Goal: Communication & Community: Answer question/provide support

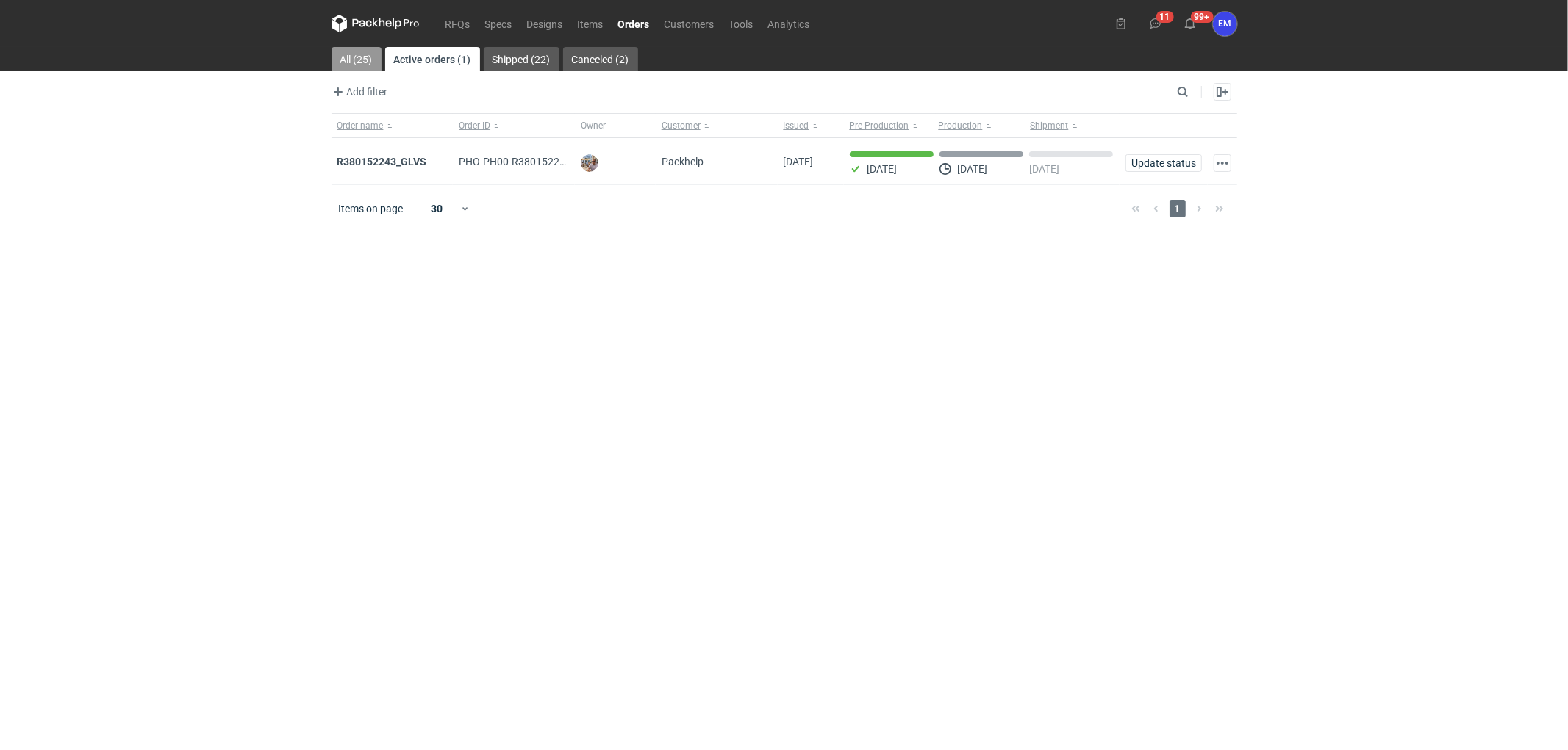
click at [369, 49] on link "All (25)" at bounding box center [356, 59] width 50 height 23
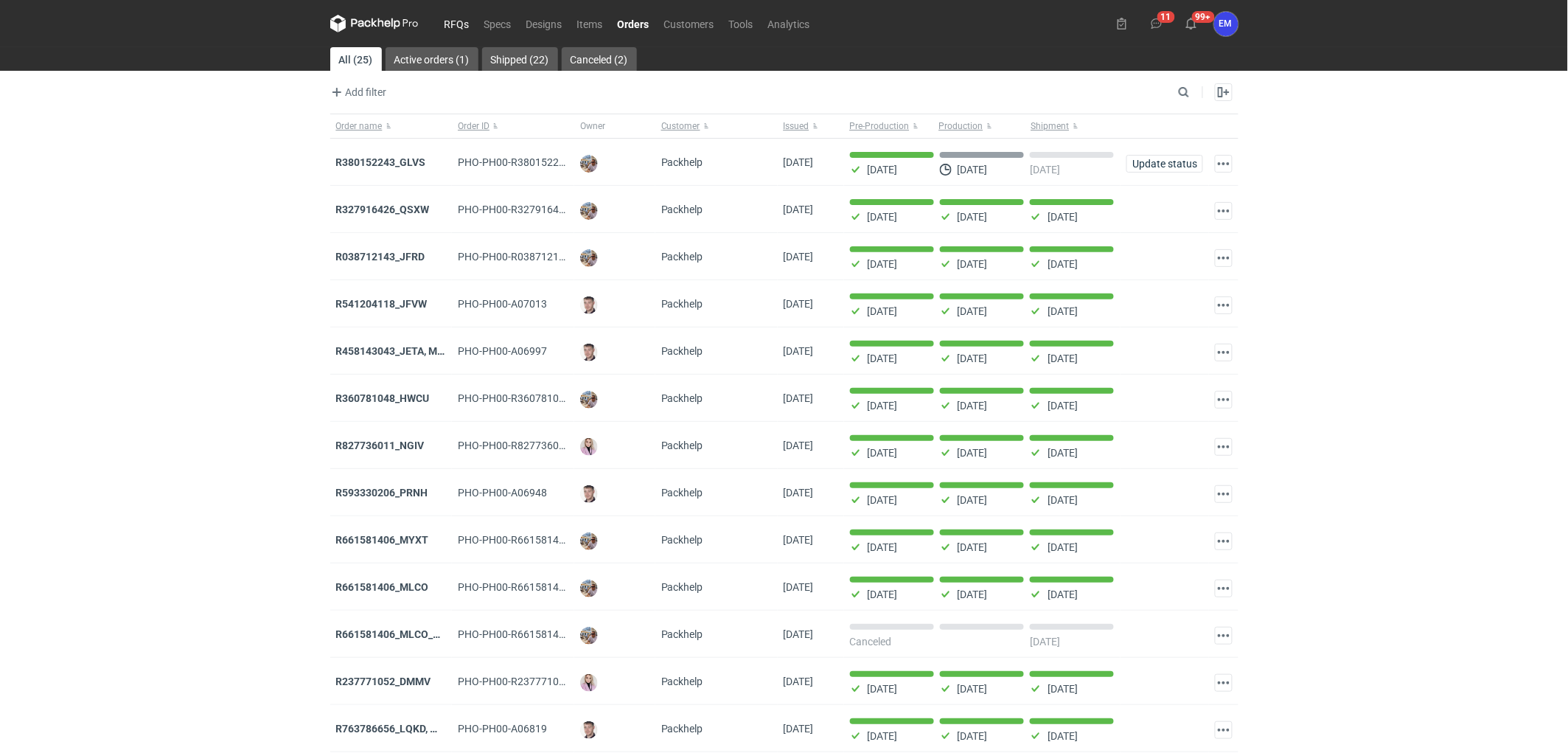
click at [452, 23] on link "RFQs" at bounding box center [457, 23] width 40 height 17
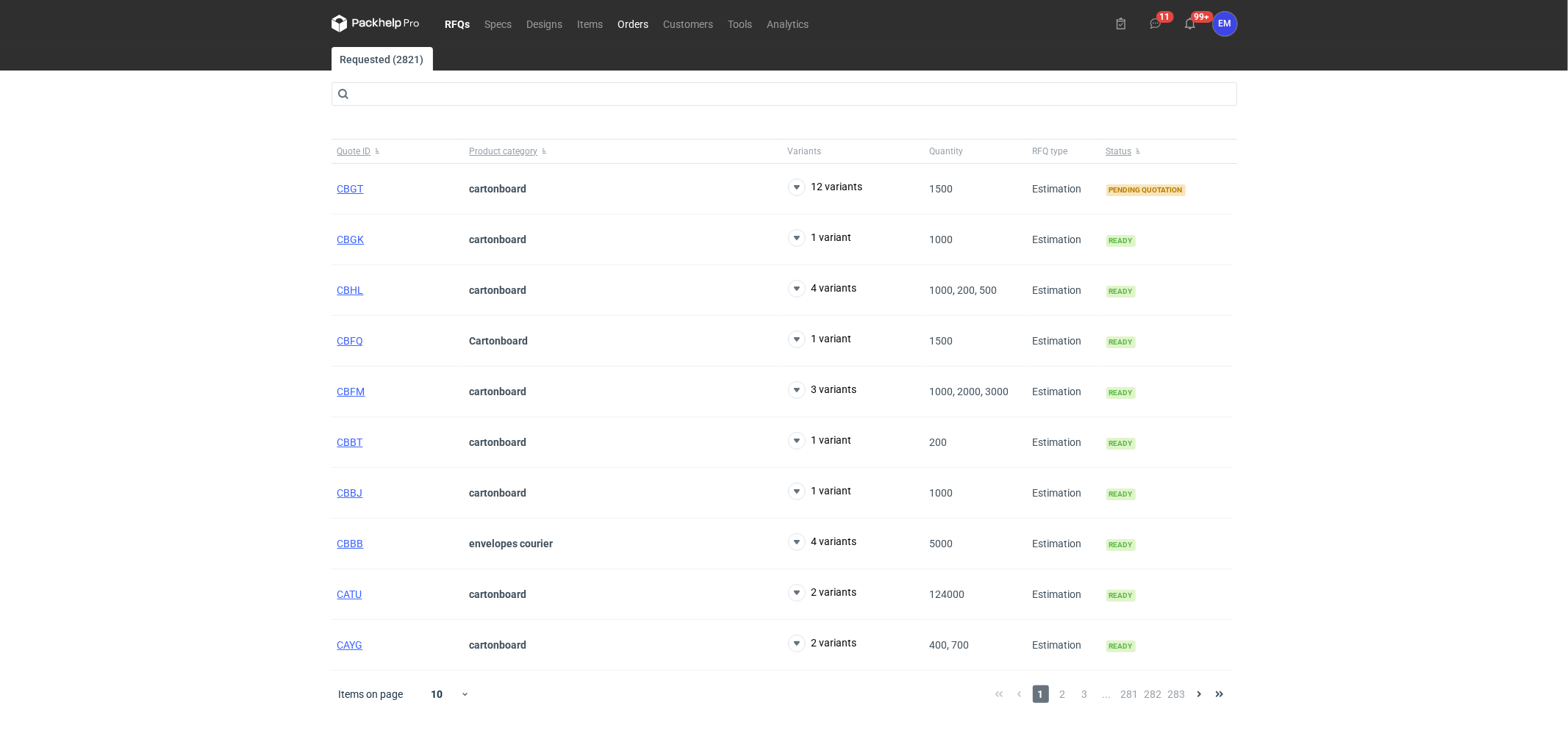
click at [630, 26] on link "Orders" at bounding box center [633, 23] width 46 height 17
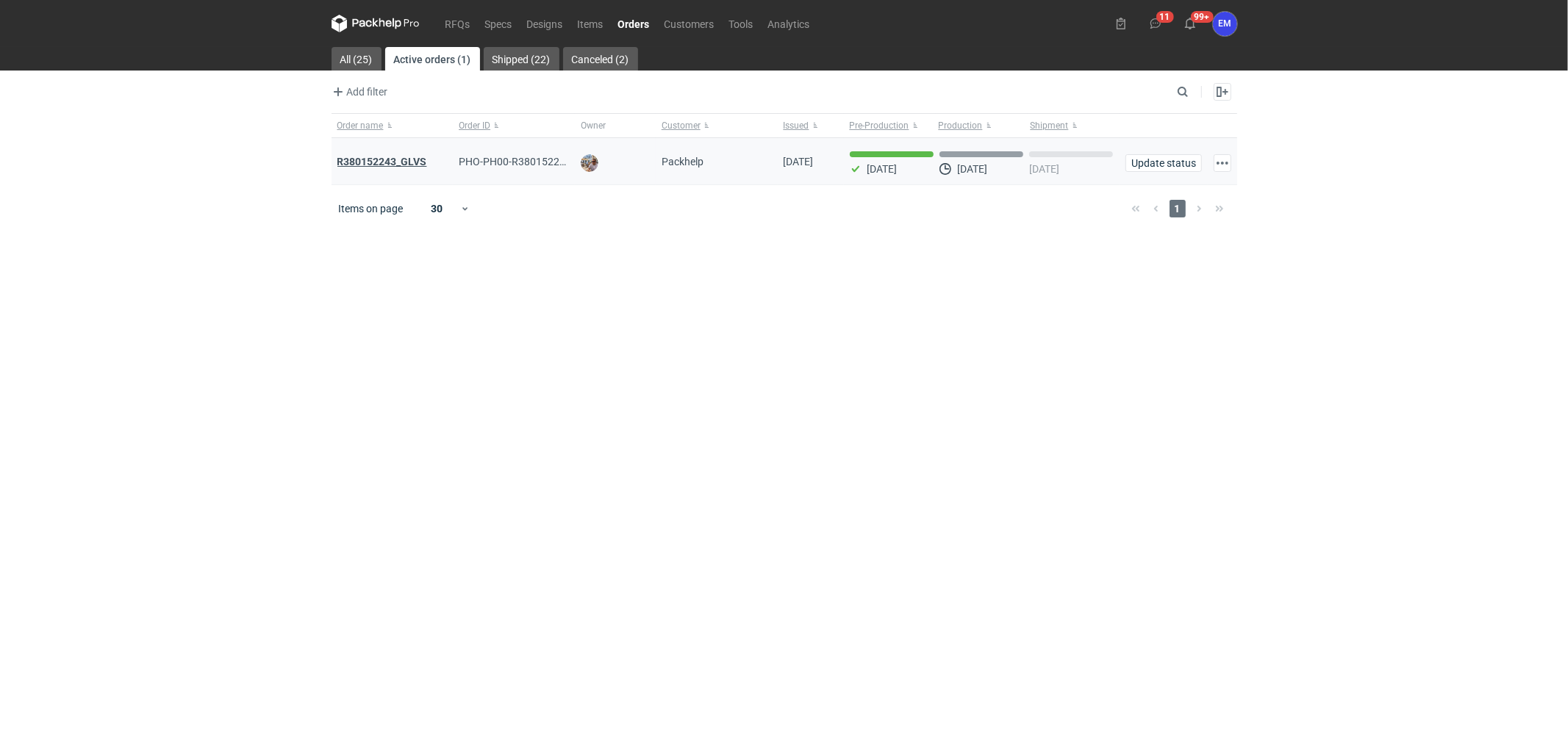
click at [389, 157] on strong "R380152243_GLVS" at bounding box center [382, 161] width 89 height 12
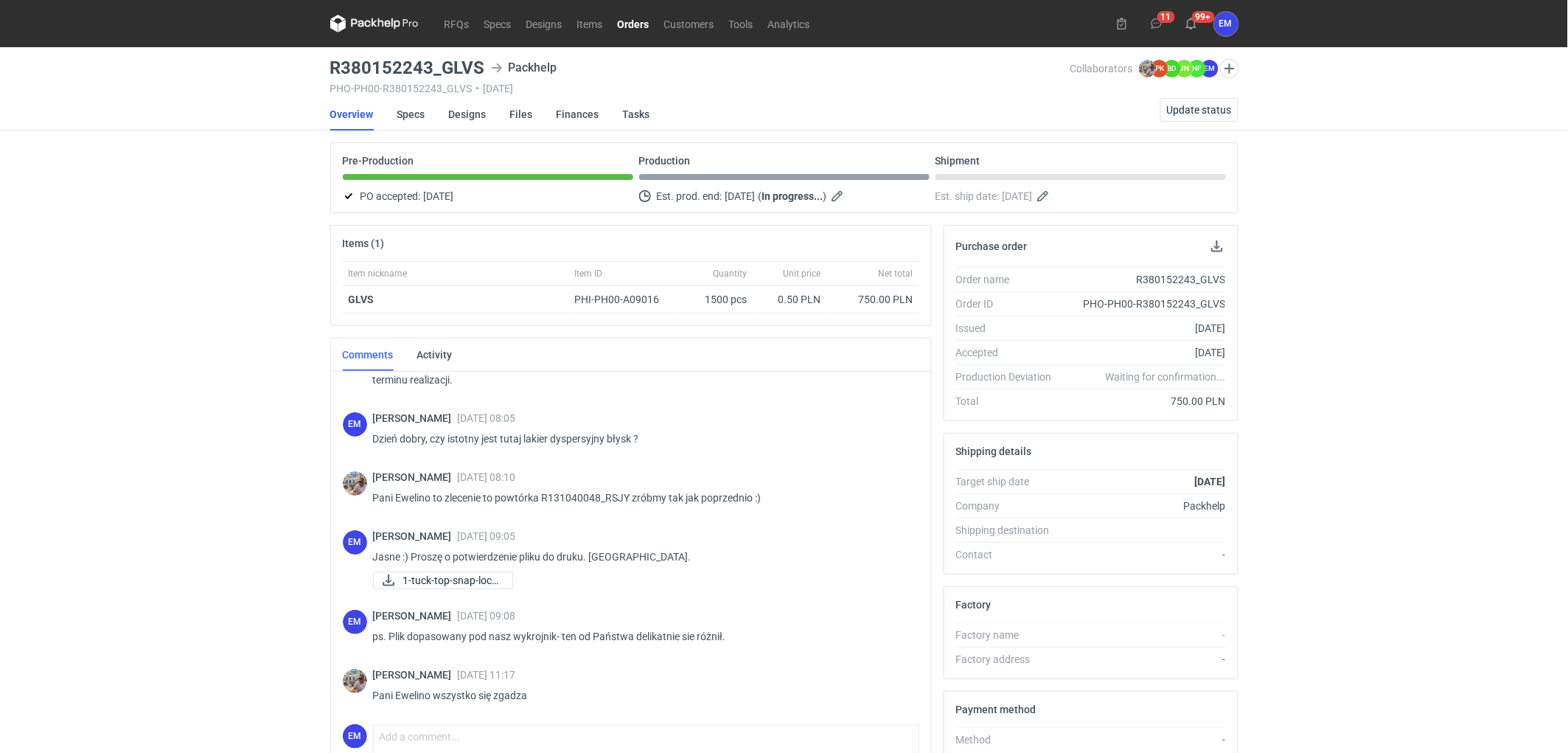
scroll to position [81, 0]
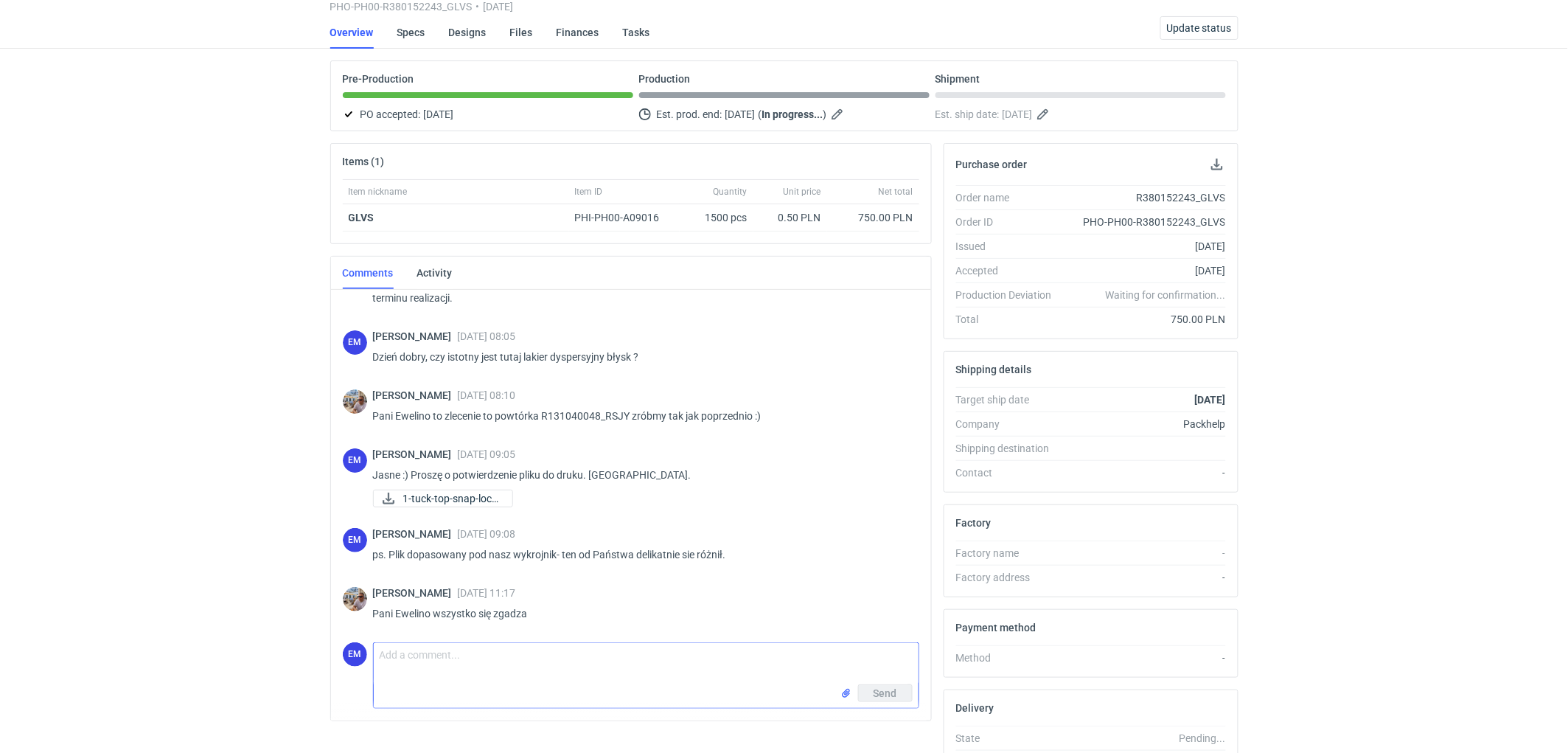
click at [544, 670] on textarea "Comment message" at bounding box center [646, 664] width 545 height 42
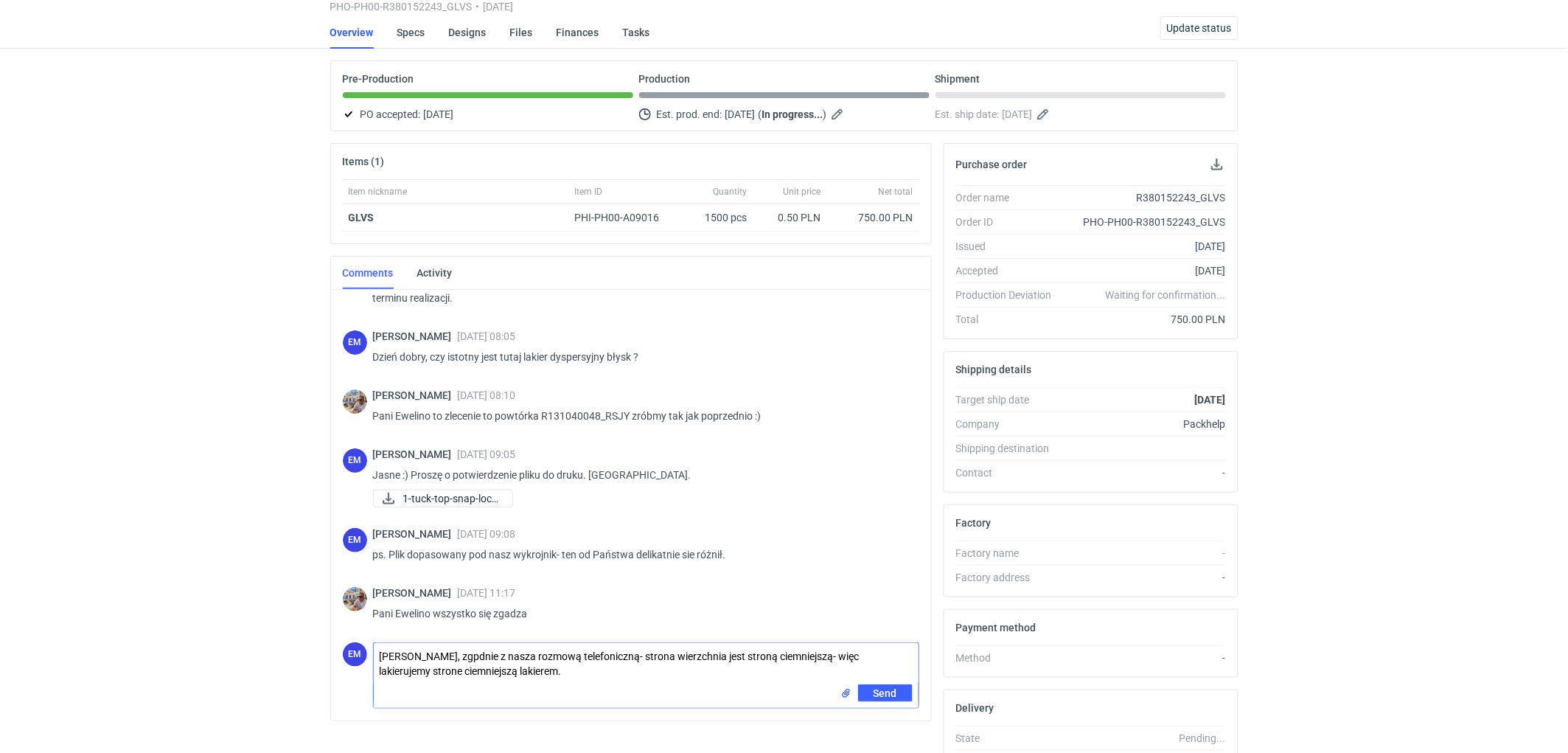
click at [463, 651] on textarea "Panie Michale, zgpdnie z nasza rozmową telefoniczną- strona wierzchnia jest str…" at bounding box center [646, 664] width 545 height 42
click at [735, 652] on textarea "Panie Michale, zgodnie z nasza rozmową telefoniczną- strona wierzchnia jest str…" at bounding box center [646, 664] width 545 height 42
drag, startPoint x: 857, startPoint y: 655, endPoint x: 879, endPoint y: 655, distance: 22.0
click at [879, 655] on textarea "Panie Michale, zgodnie z nasza rozmową telefoniczną- strona wierzchnia, któraje…" at bounding box center [646, 664] width 545 height 42
drag, startPoint x: 444, startPoint y: 674, endPoint x: 598, endPoint y: 665, distance: 154.3
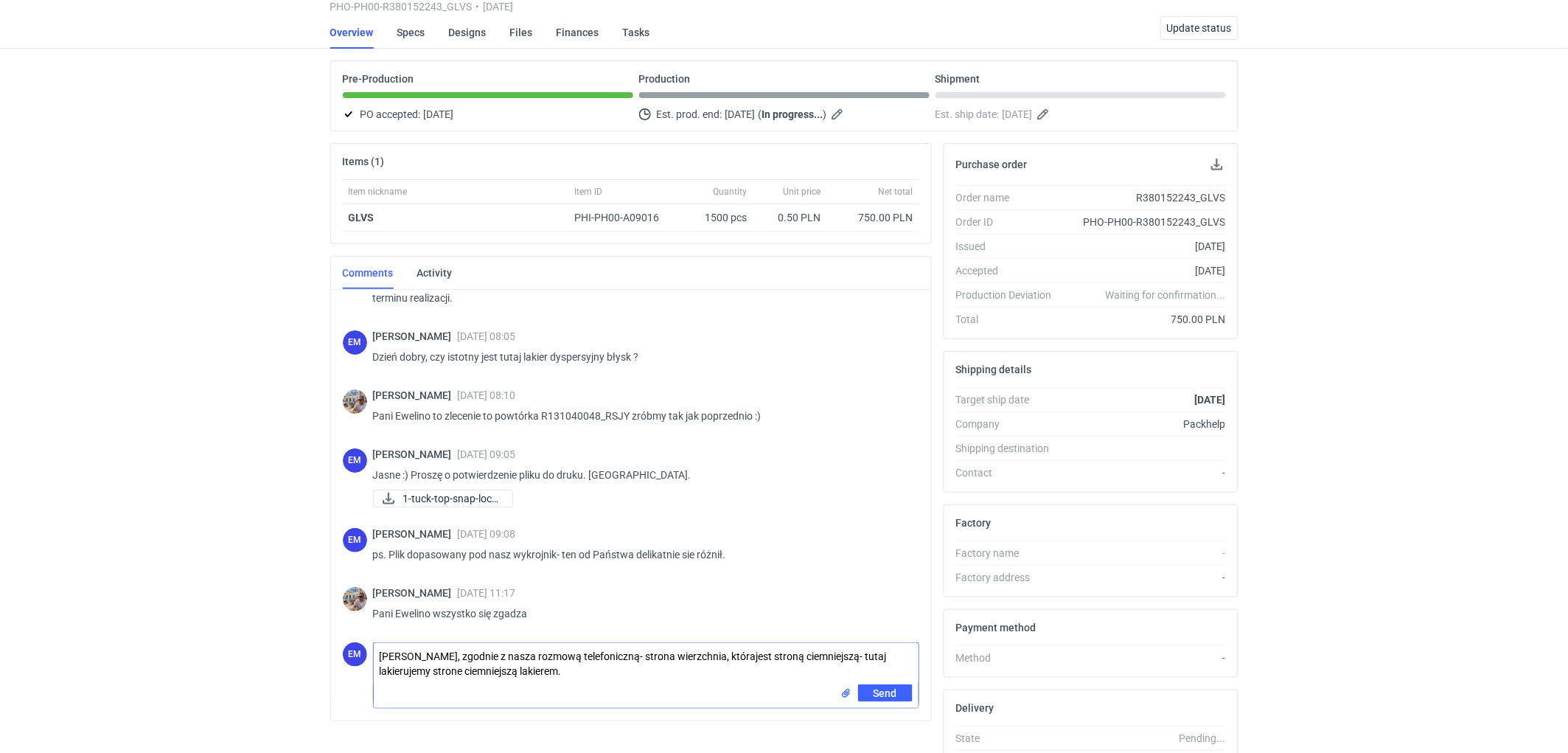
click at [598, 665] on textarea "Panie Michale, zgodnie z nasza rozmową telefoniczną- strona wierzchnia, któraje…" at bounding box center [646, 664] width 545 height 42
click at [740, 657] on textarea "Panie Michale, zgodnie z nasza rozmową telefoniczną- strona wierzchnia, któraje…" at bounding box center [646, 664] width 545 height 42
click at [861, 657] on textarea "Panie Michale, zgodnie z nasza rozmową telefoniczną- strona wierzchnia, która j…" at bounding box center [646, 664] width 545 height 42
drag, startPoint x: 504, startPoint y: 668, endPoint x: 667, endPoint y: 667, distance: 163.0
click at [504, 669] on textarea "Panie Michale, zgodnie z nasza rozmową telefoniczną- strona wierzchnia, która j…" at bounding box center [646, 664] width 545 height 42
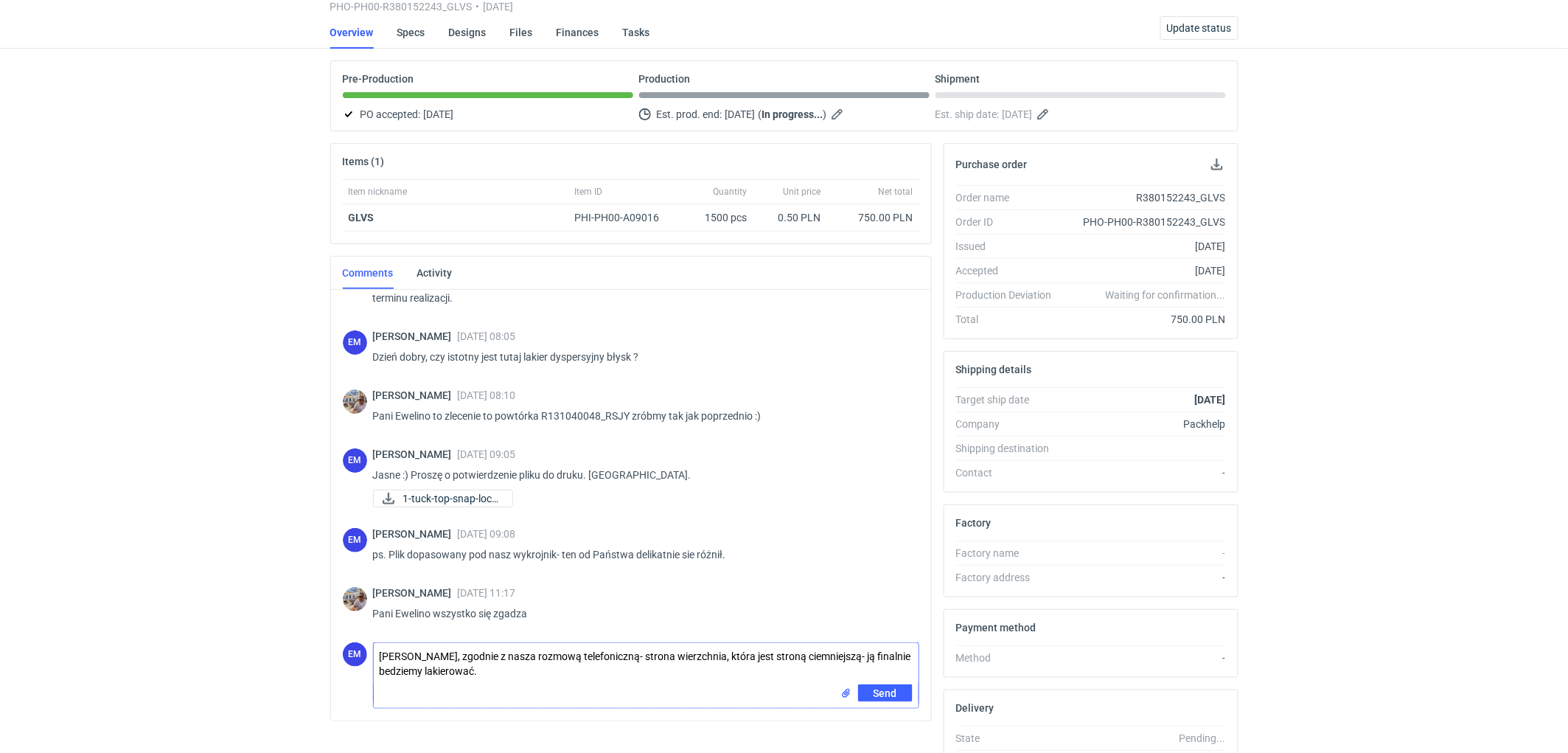
click at [712, 657] on textarea "Panie Michale, zgodnie z nasza rozmową telefoniczną- strona wierzchnia, która j…" at bounding box center [646, 664] width 545 height 42
type textarea "Panie Michale, zgodnie z nasza rozmową telefoniczną- strona wierzchnia, która j…"
click at [887, 697] on button "Send" at bounding box center [886, 692] width 55 height 17
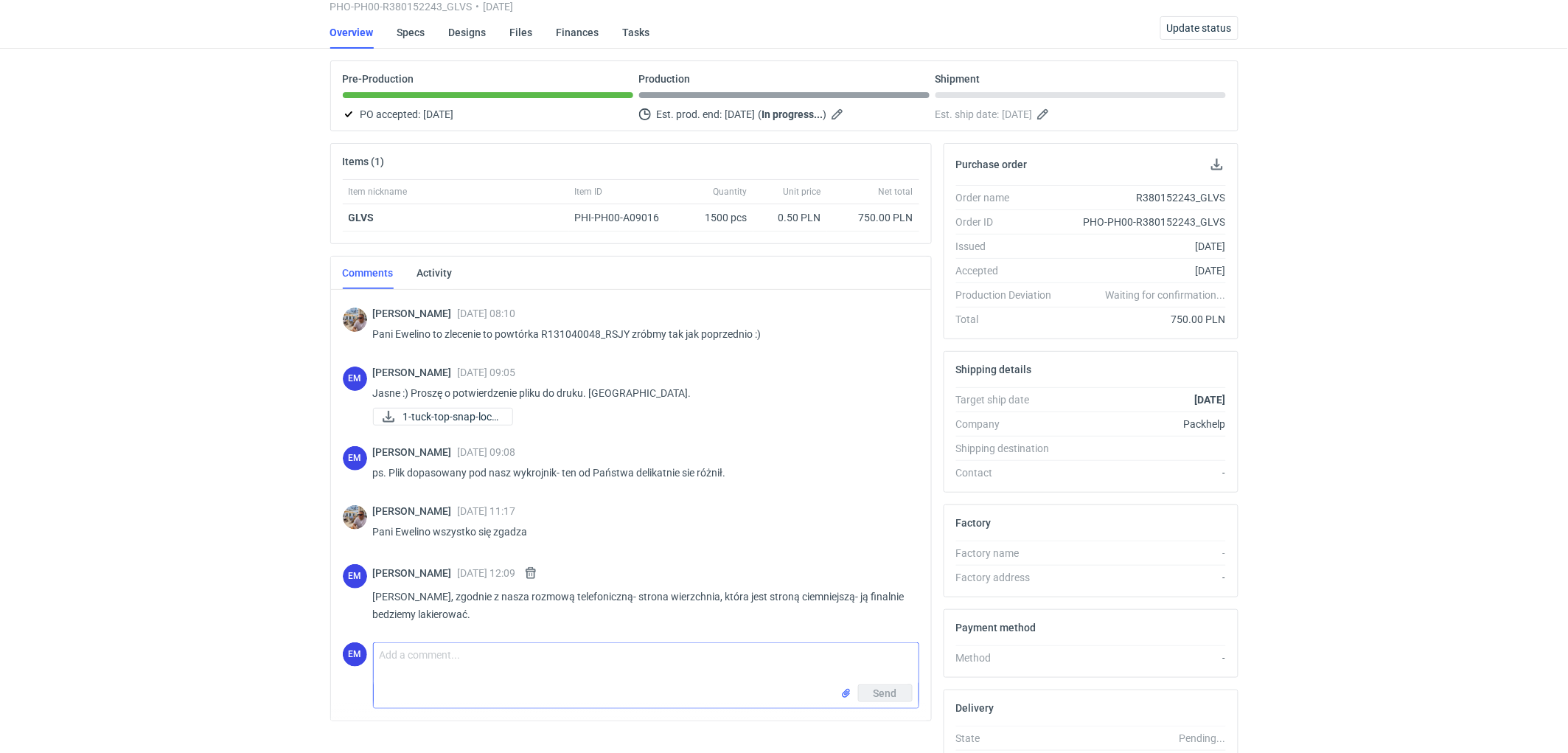
scroll to position [122, 0]
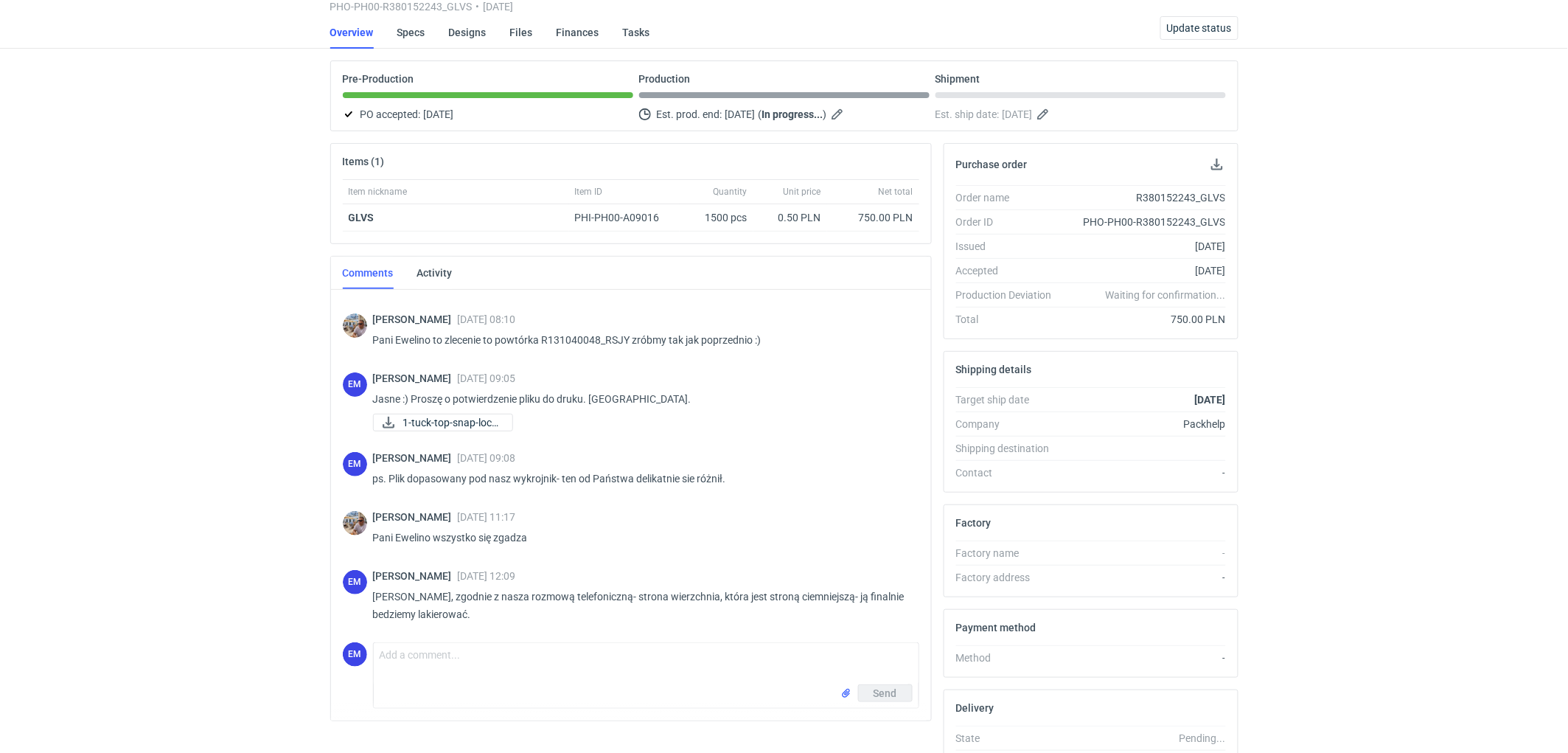
click at [208, 217] on div "RFQs Specs Designs Items Orders Customers Tools Analytics 11 99+ EM Ewelina Mac…" at bounding box center [784, 295] width 1568 height 753
click at [214, 269] on div "RFQs Specs Designs Items Orders Customers Tools Analytics 11 99+ EM Ewelina Mac…" at bounding box center [784, 295] width 1568 height 753
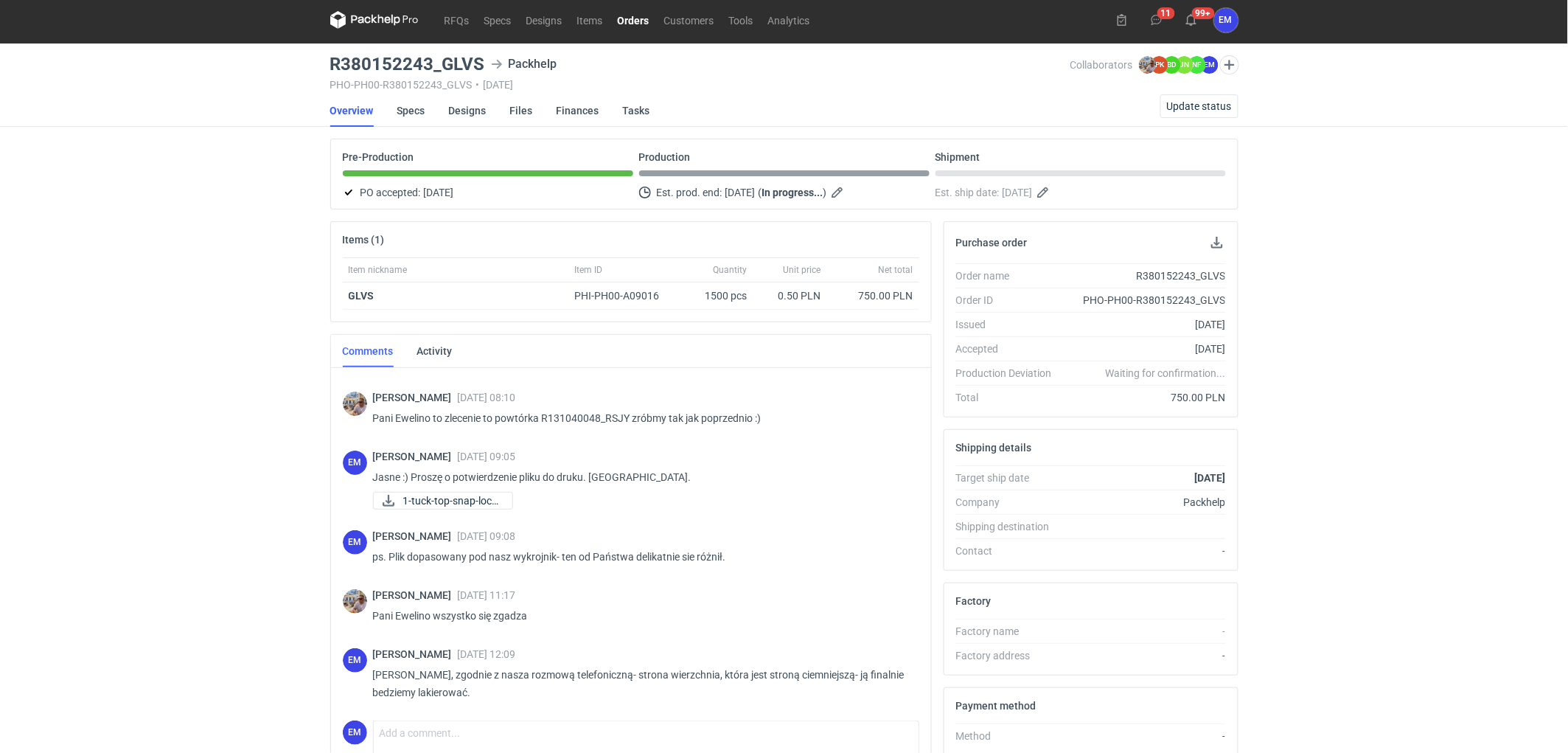
scroll to position [0, 0]
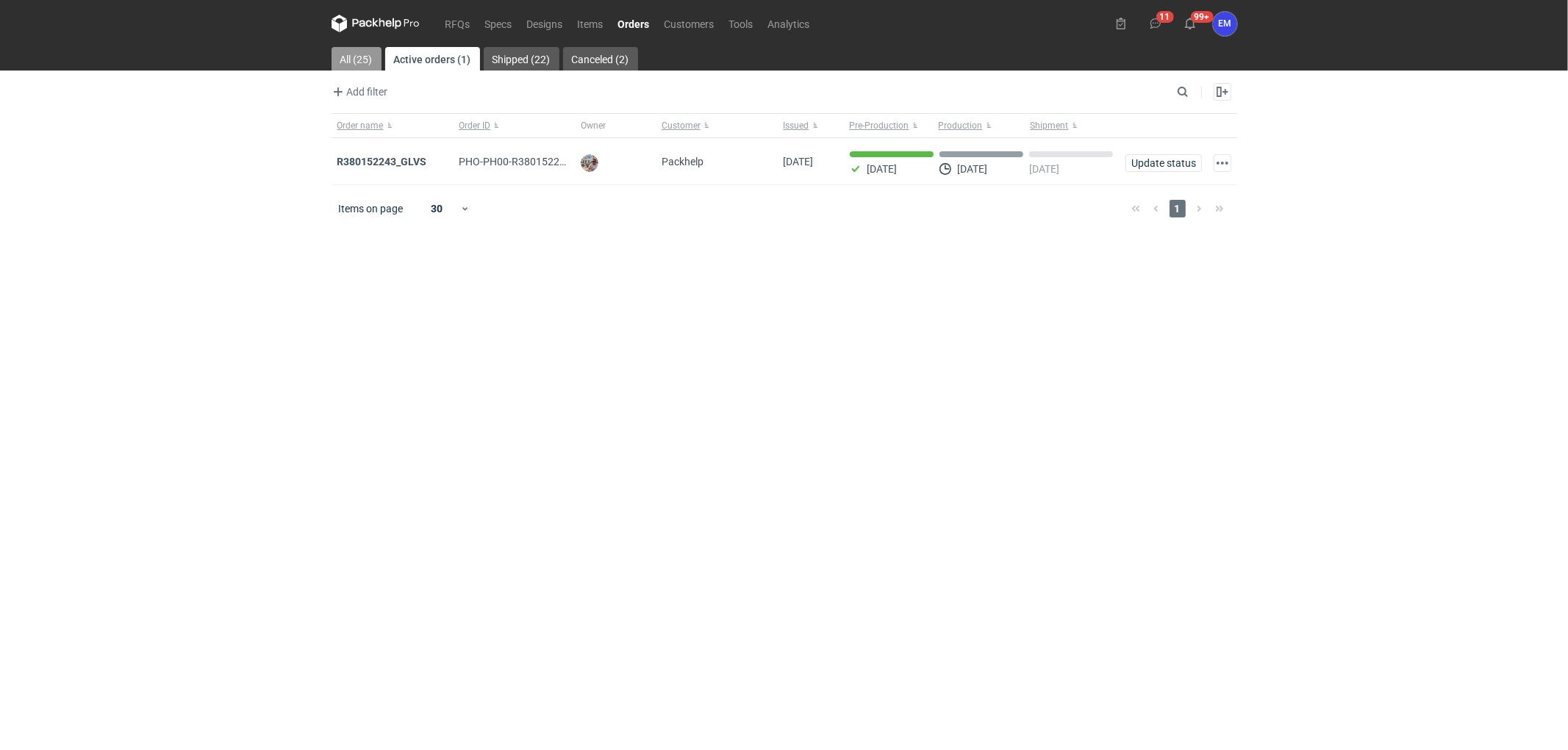
click at [350, 61] on link "All (25)" at bounding box center [356, 59] width 50 height 23
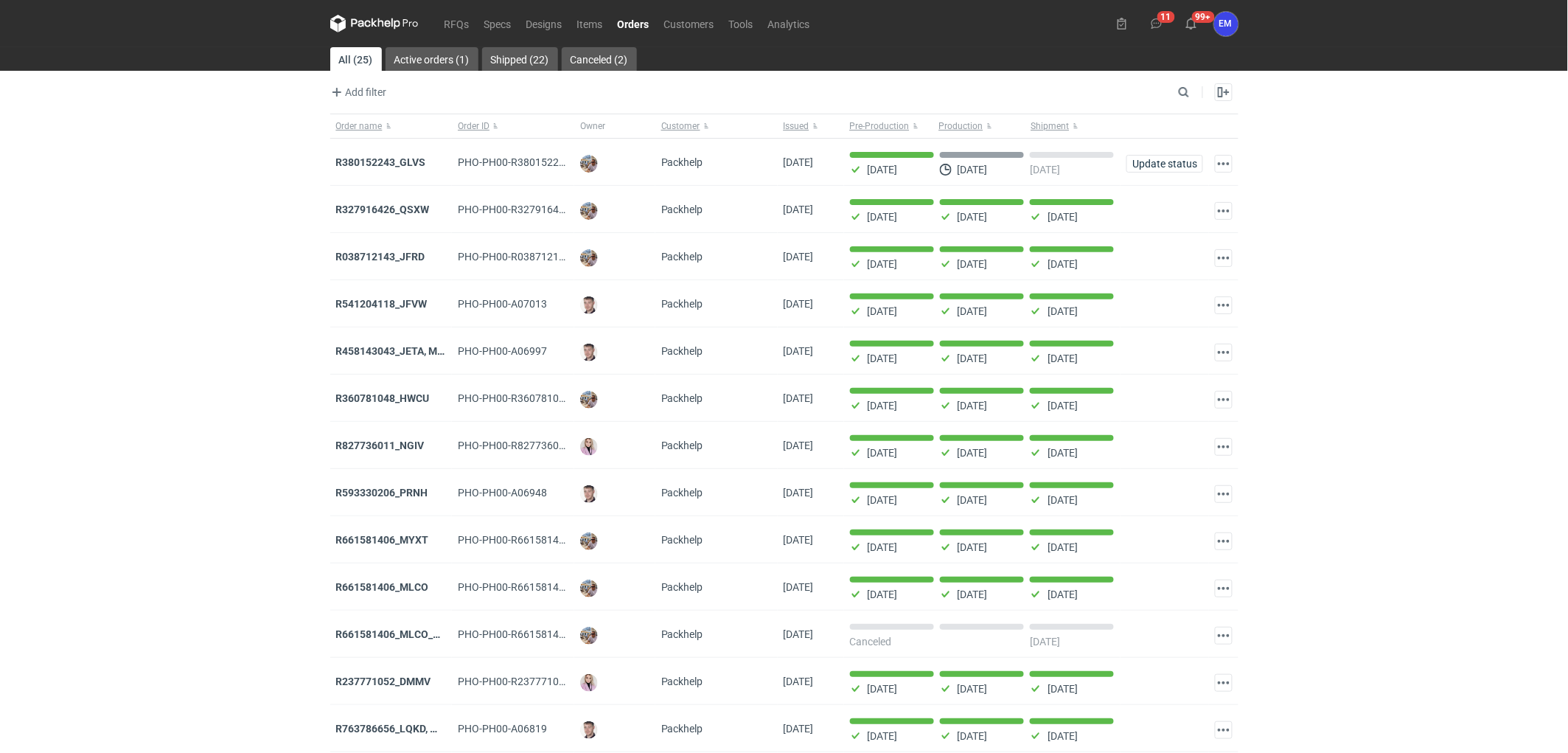
click at [467, 8] on nav "RFQs Specs Designs Items Orders Customers Tools Analytics" at bounding box center [573, 23] width 487 height 47
click at [446, 29] on link "RFQs" at bounding box center [457, 23] width 40 height 17
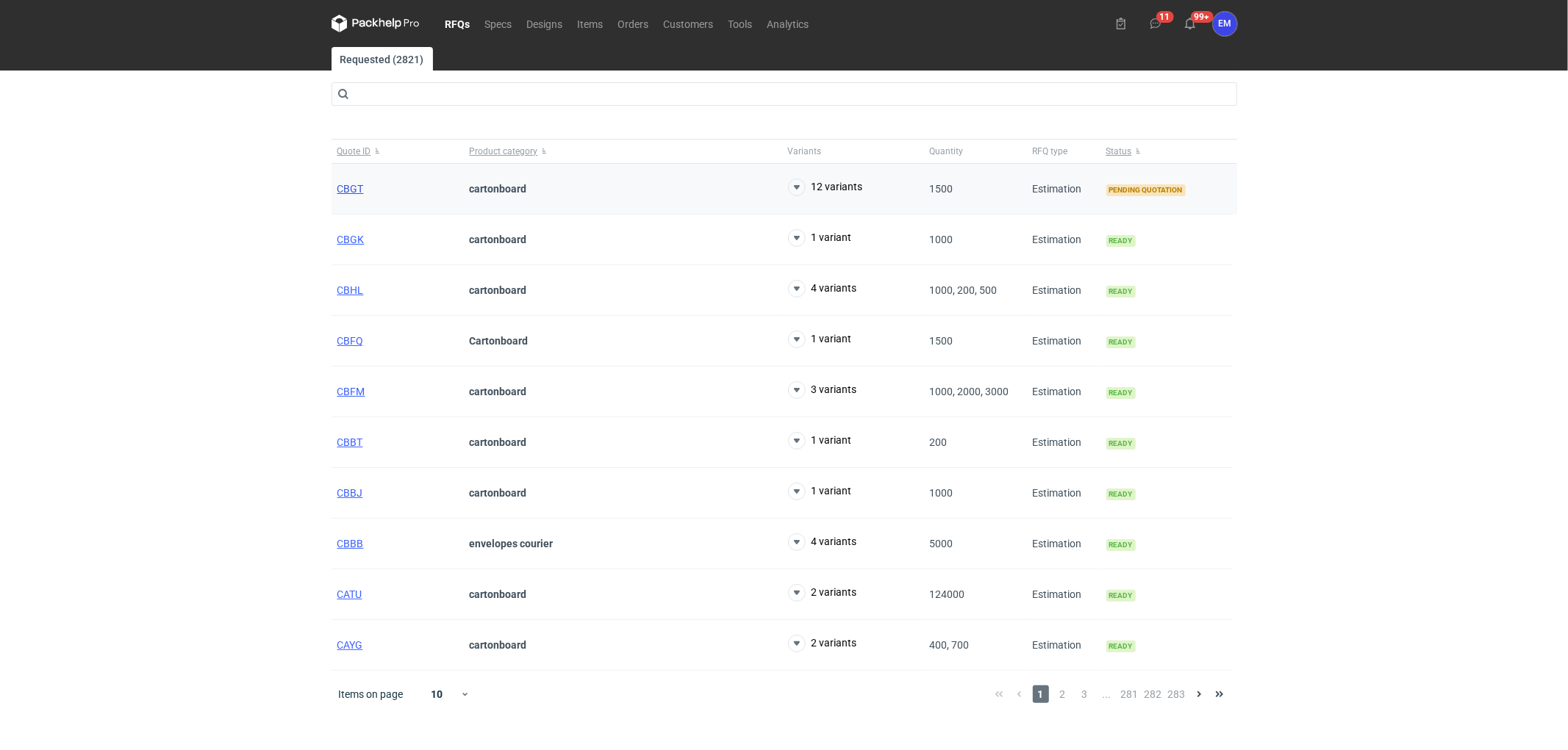
click at [346, 187] on span "CBGT" at bounding box center [350, 189] width 27 height 12
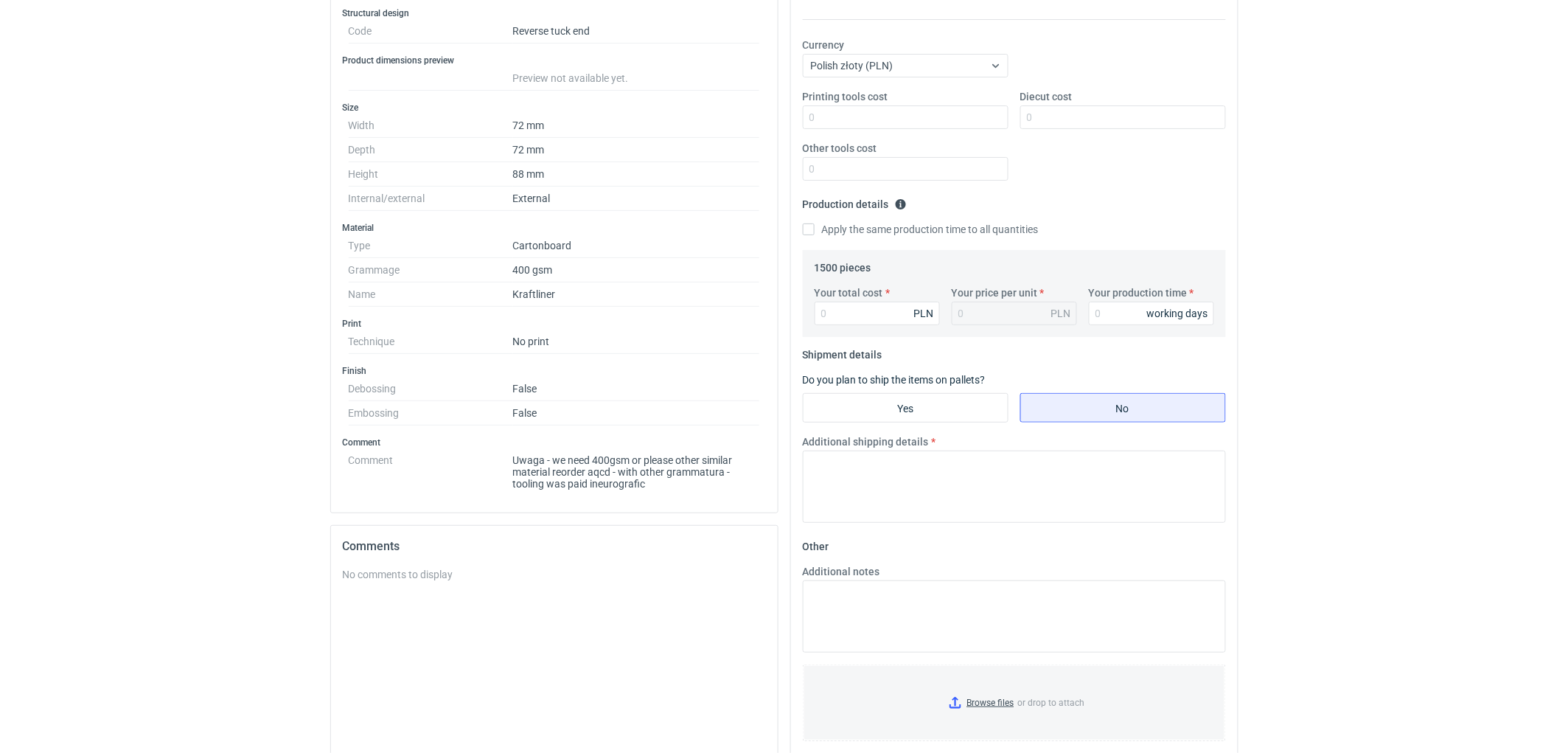
scroll to position [327, 0]
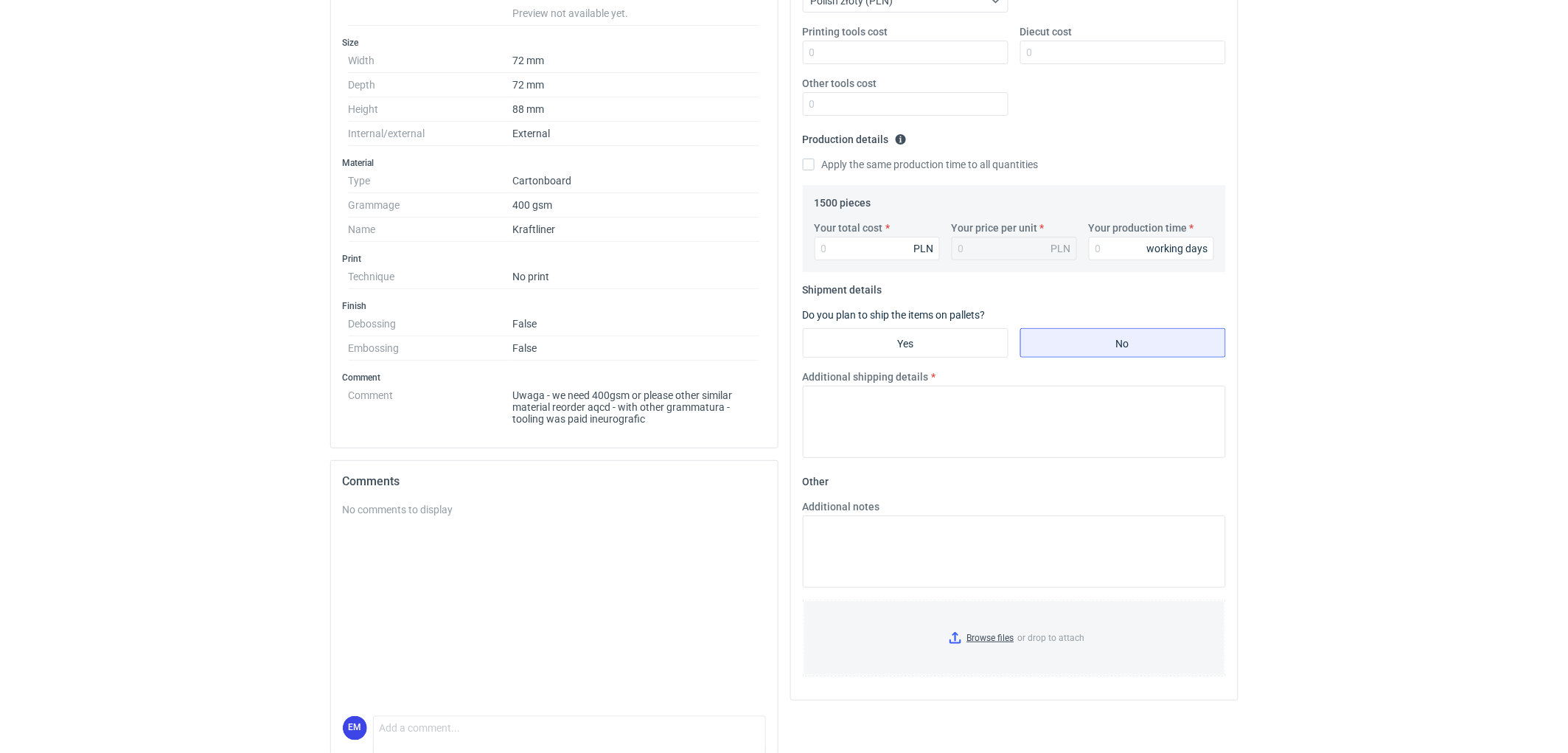
click at [602, 411] on dd "Uwaga - we need 400gsm or please other similar material reorder aqcd - with oth…" at bounding box center [637, 404] width 247 height 42
click at [634, 421] on dd "Uwaga - we need 400gsm or please other similar material reorder aqcd - with oth…" at bounding box center [637, 404] width 247 height 42
drag, startPoint x: 629, startPoint y: 419, endPoint x: 649, endPoint y: 419, distance: 20.0
click at [641, 419] on dd "Uwaga - we need 400gsm or please other similar material reorder aqcd - with oth…" at bounding box center [637, 404] width 247 height 42
click at [684, 411] on dd "Uwaga - we need 400gsm or please other similar material reorder aqcd - with oth…" at bounding box center [637, 404] width 247 height 42
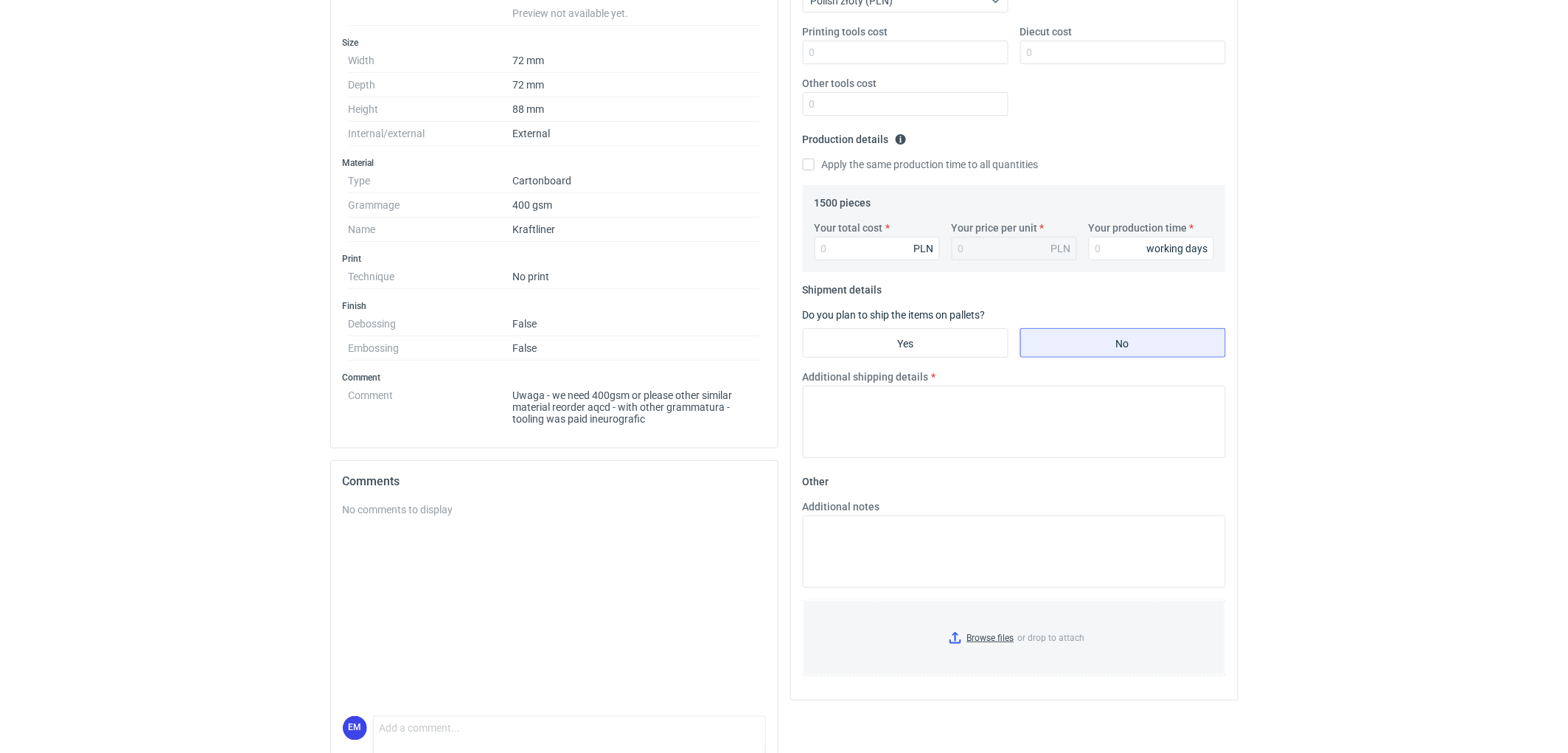
click at [120, 426] on html "RFQs Specs Designs Items Orders Customers Tools Analytics 11 99+ EM [PERSON_NAM…" at bounding box center [784, 49] width 1568 height 753
click at [86, 426] on html "RFQs Specs Designs Items Orders Customers Tools Analytics 11 99+ EM [PERSON_NAM…" at bounding box center [784, 49] width 1568 height 753
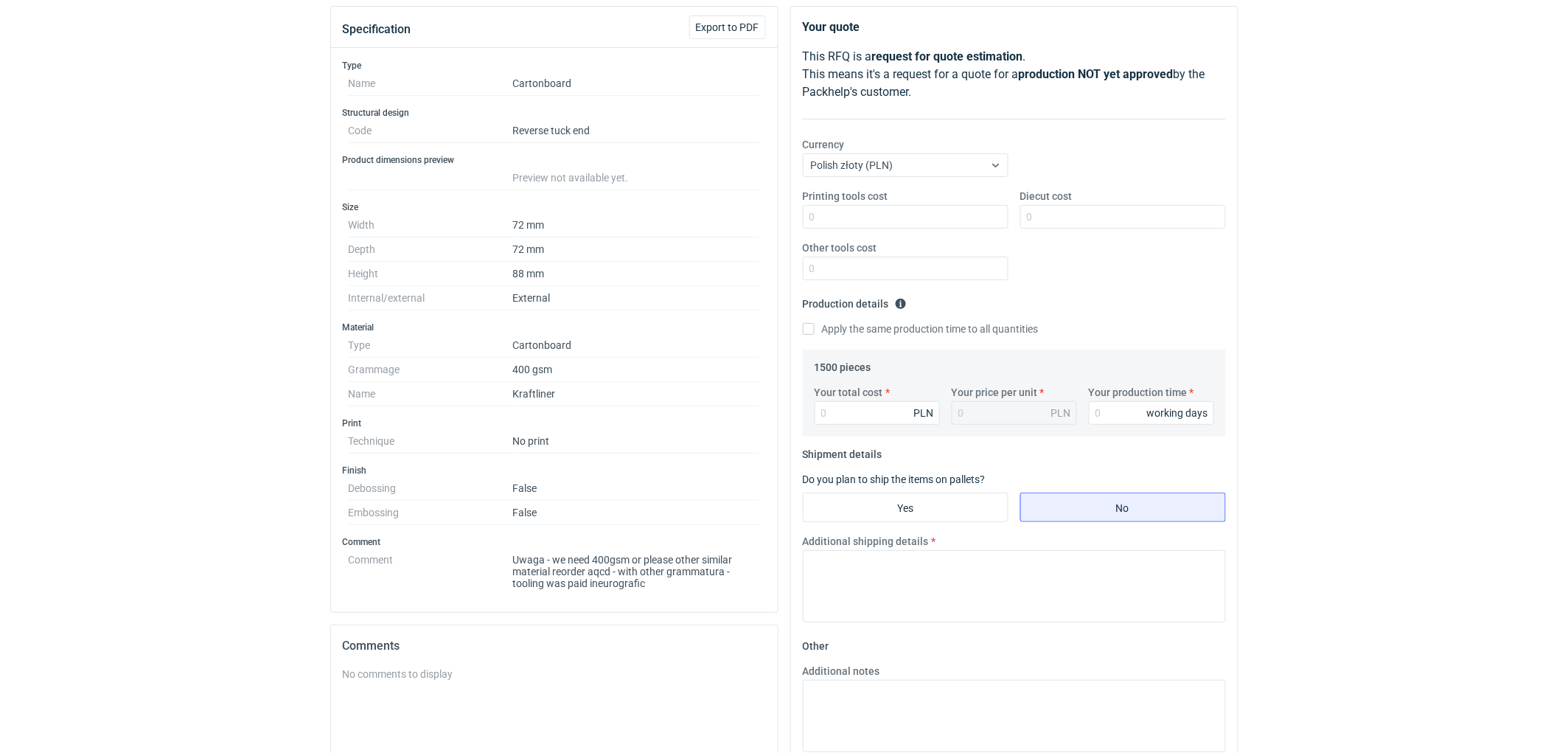
scroll to position [0, 0]
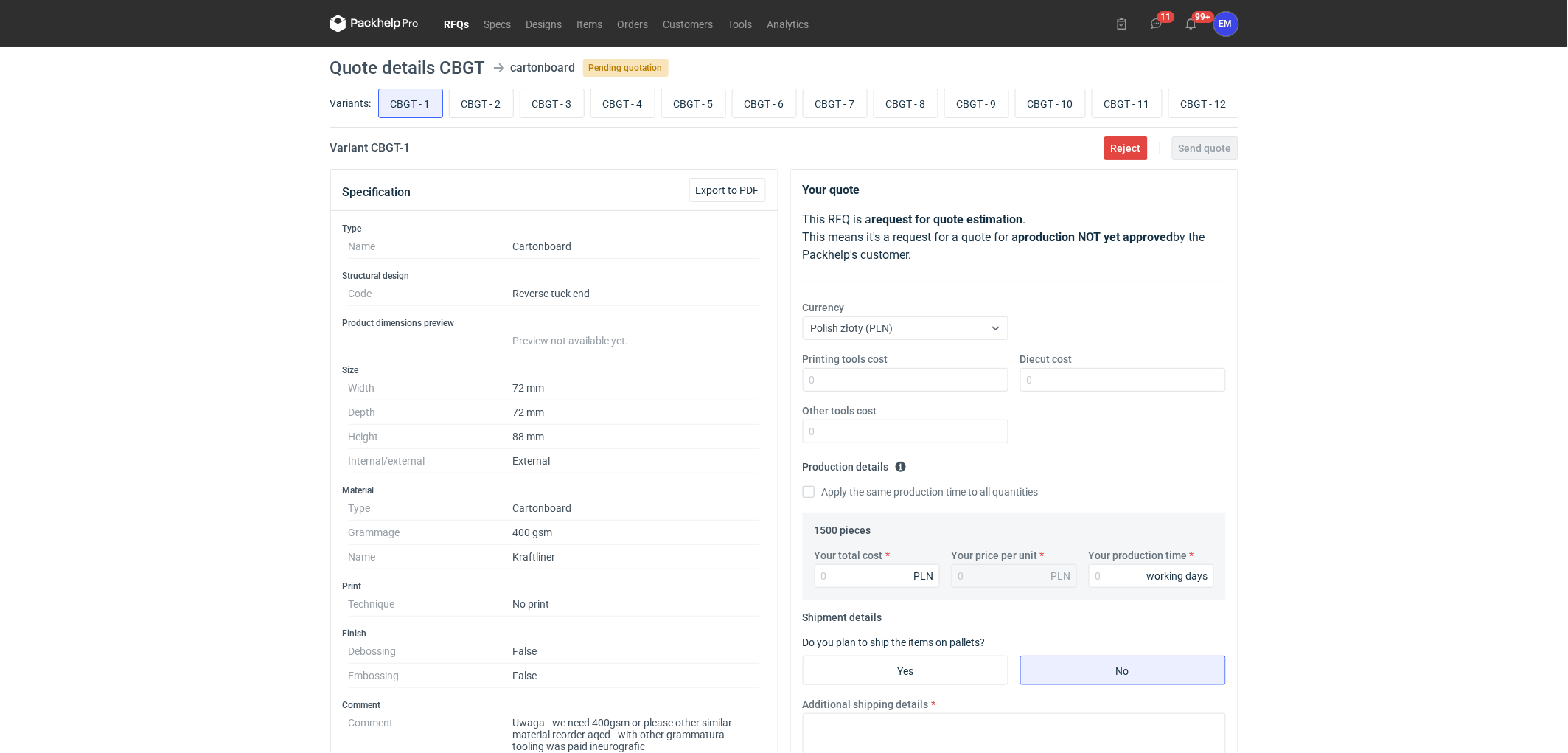
click at [122, 450] on div "RFQs Specs Designs Items Orders Customers Tools Analytics 11 99+ EM [PERSON_NAM…" at bounding box center [784, 376] width 1568 height 753
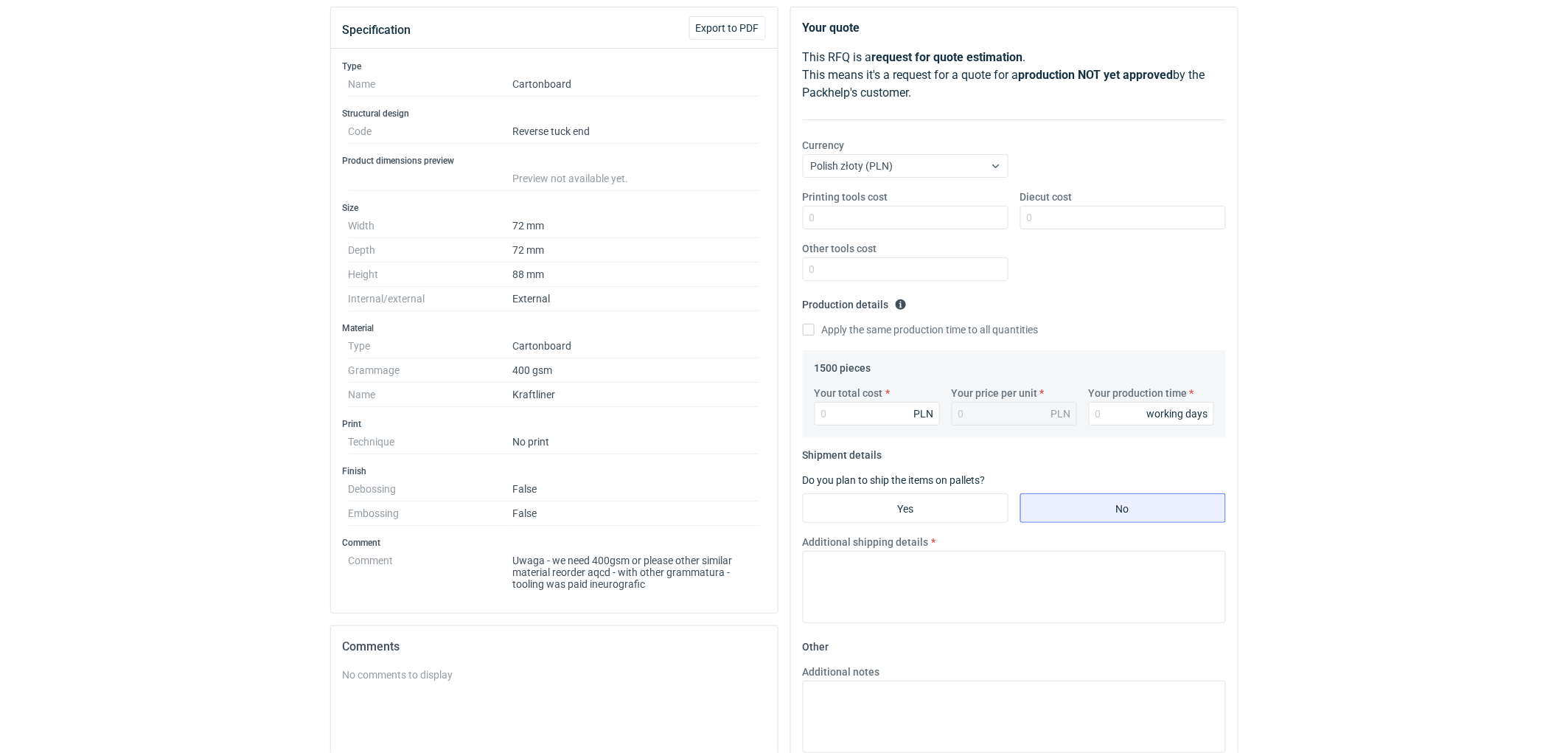
scroll to position [164, 0]
